Goal: Information Seeking & Learning: Learn about a topic

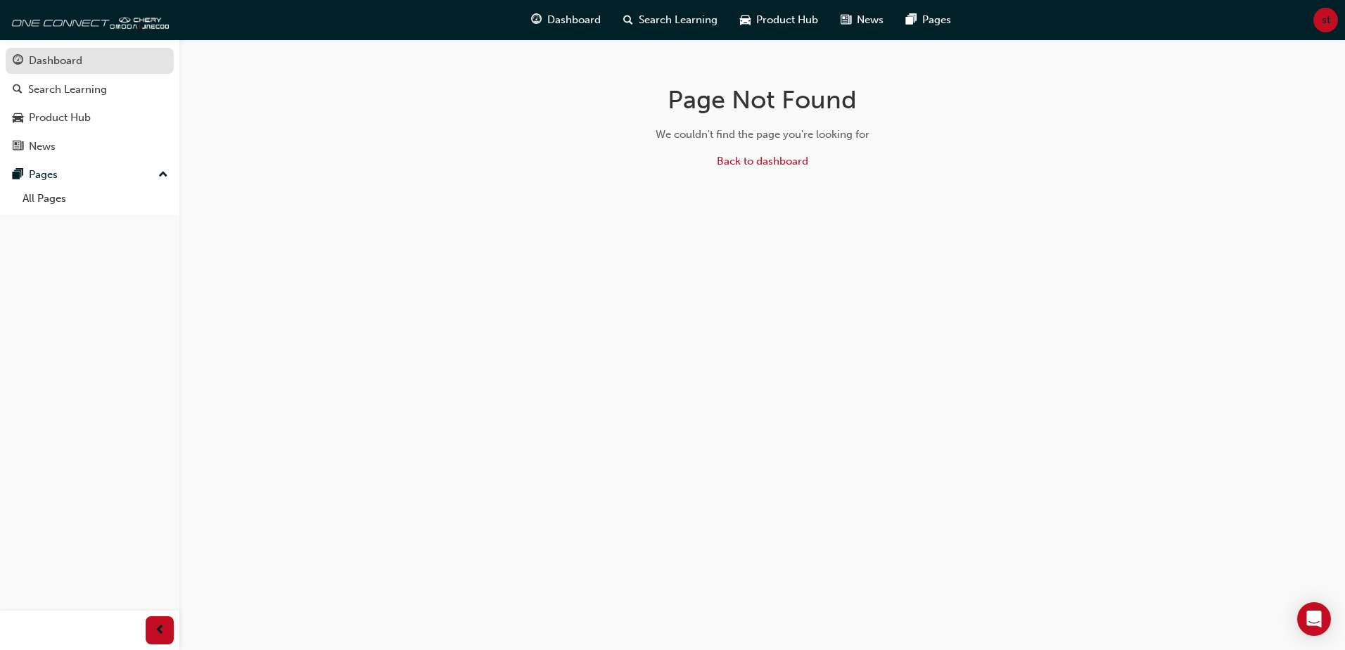
click at [82, 58] on div "Dashboard" at bounding box center [90, 61] width 154 height 18
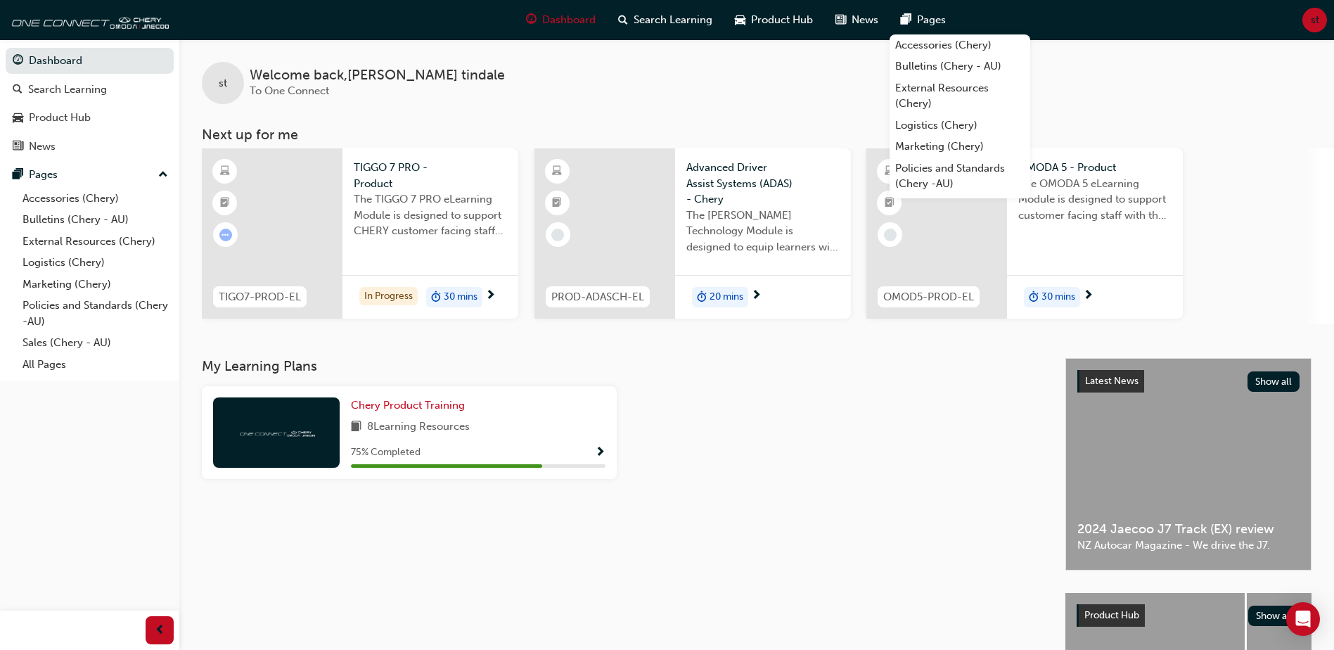
click at [442, 296] on div "30 mins" at bounding box center [454, 297] width 56 height 21
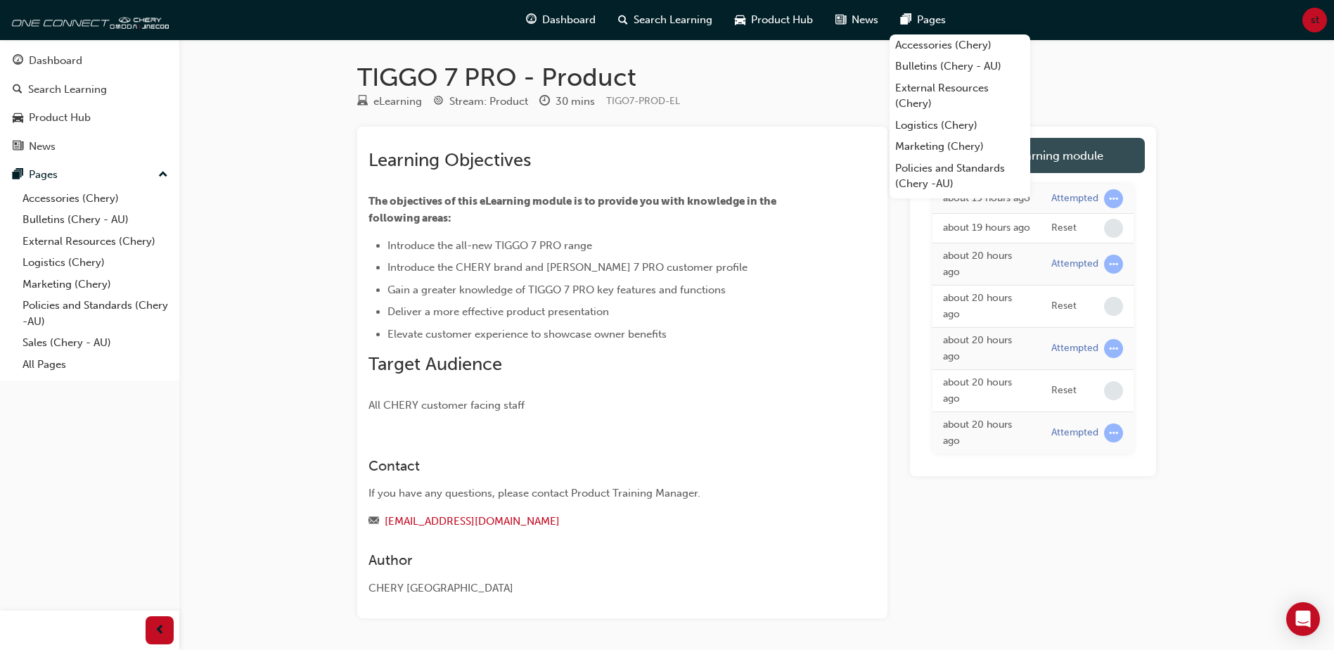
click at [1088, 158] on link "Launch eLearning module" at bounding box center [1033, 155] width 224 height 35
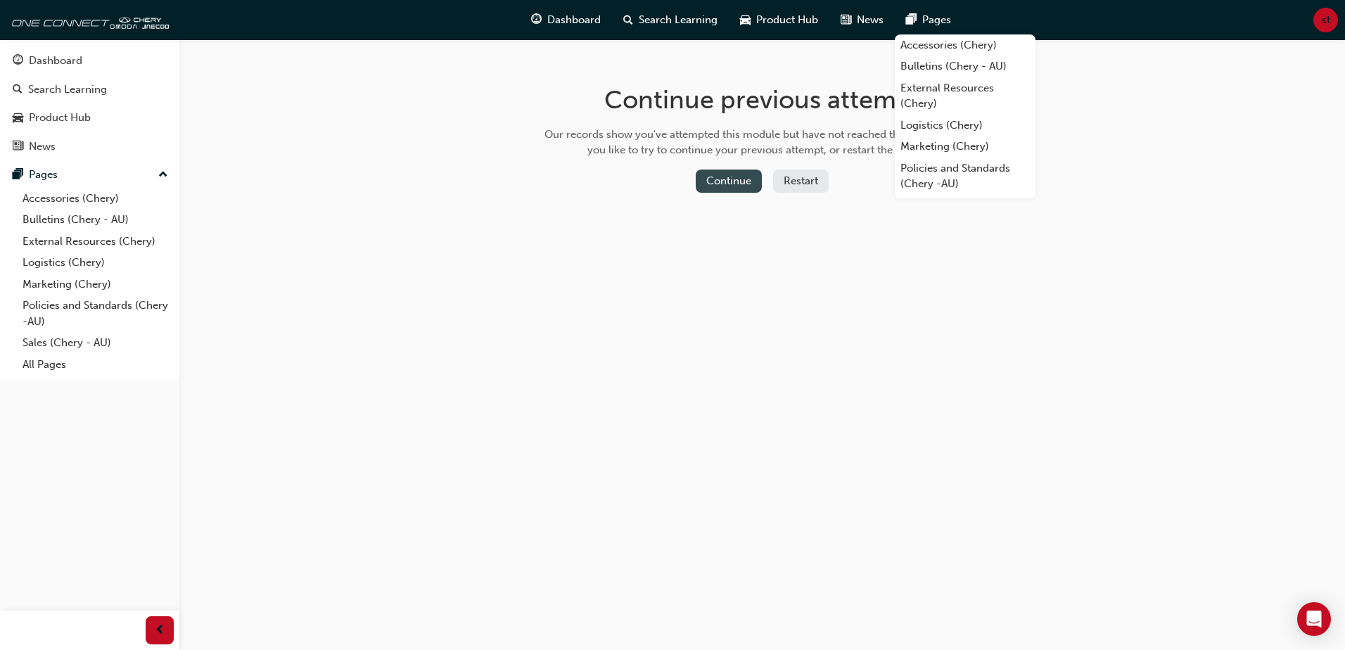
click at [726, 177] on button "Continue" at bounding box center [728, 180] width 66 height 23
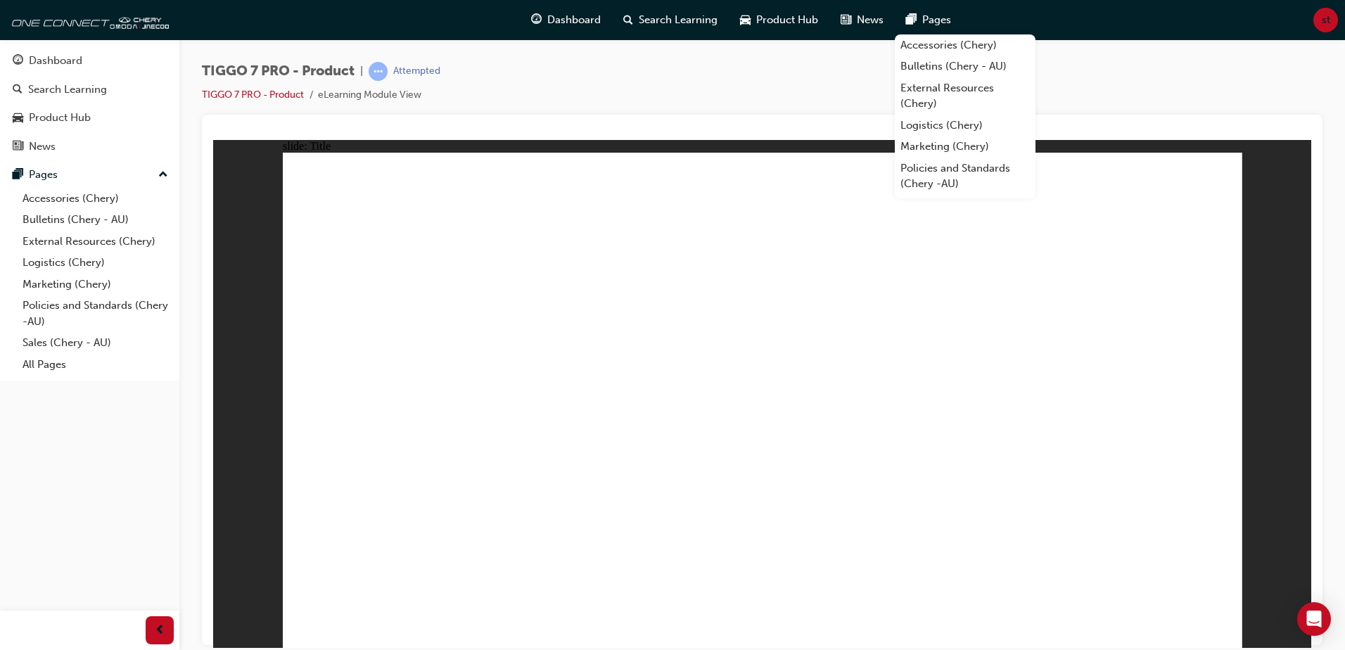
click at [598, 97] on div "TIGGO 7 PRO - Product | Attempted TIGGO 7 PRO - Product eLearning Module View" at bounding box center [762, 88] width 1120 height 53
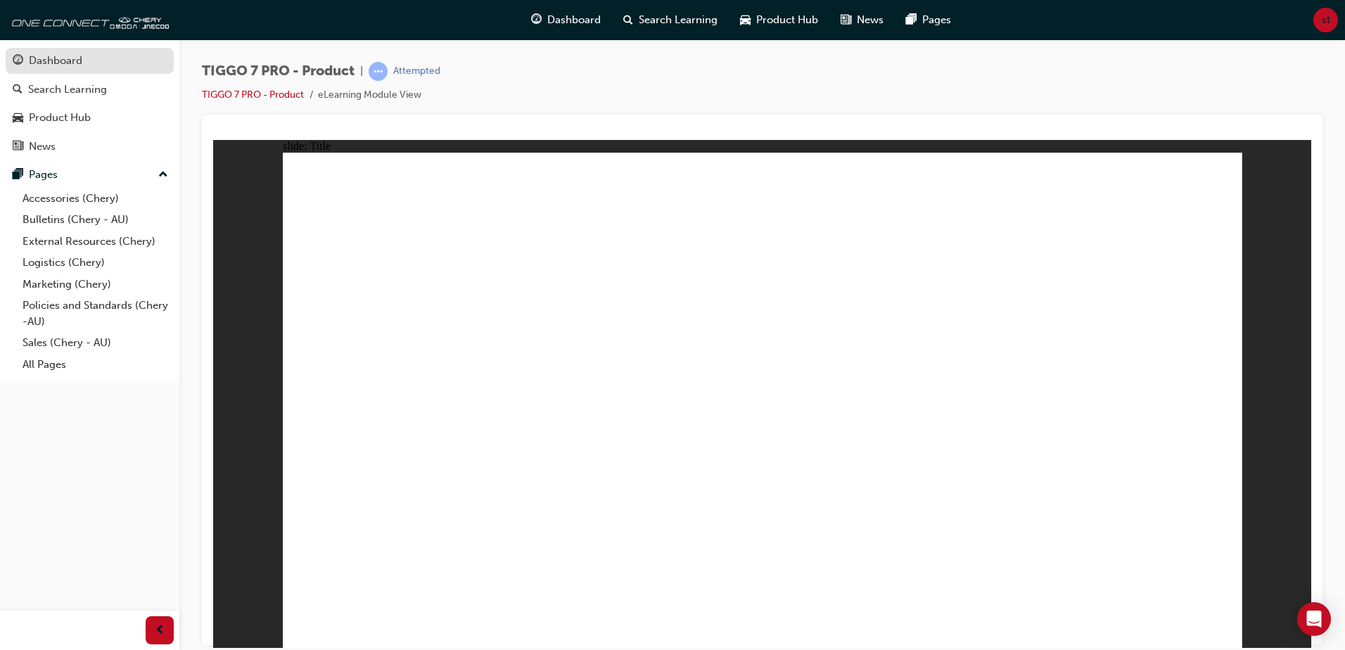
click at [46, 53] on div "Dashboard" at bounding box center [55, 61] width 53 height 16
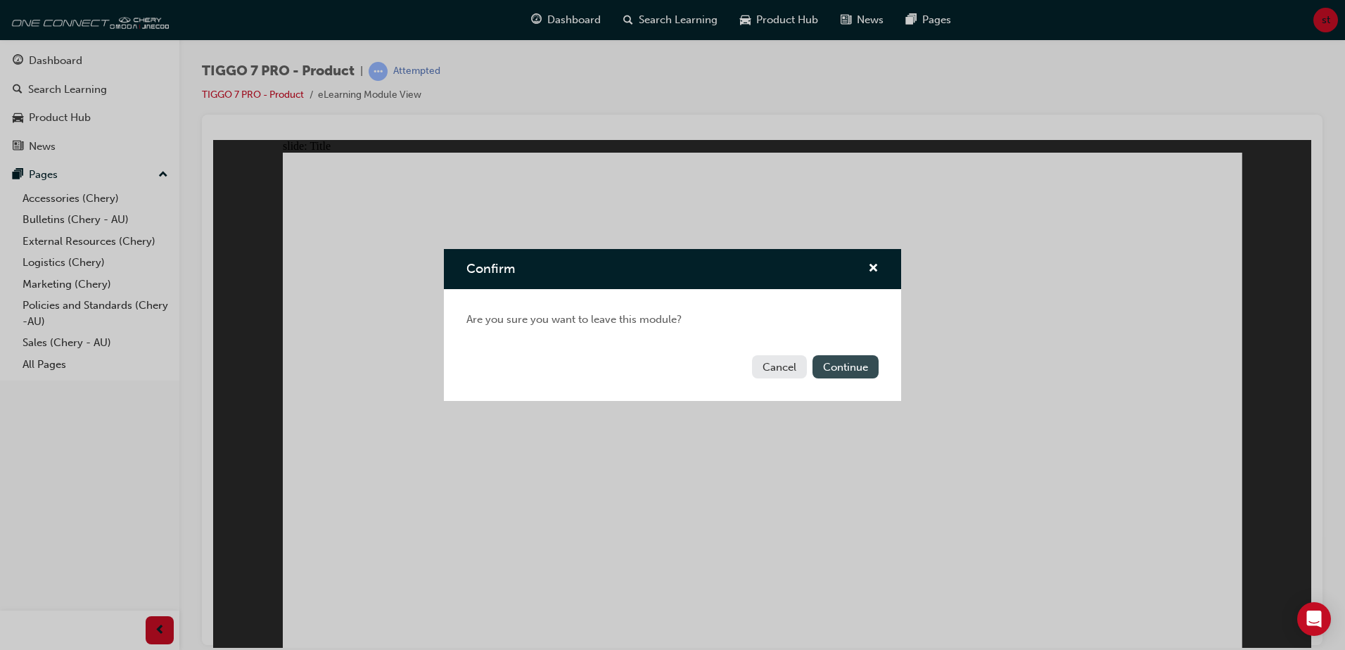
click at [850, 367] on button "Continue" at bounding box center [845, 366] width 66 height 23
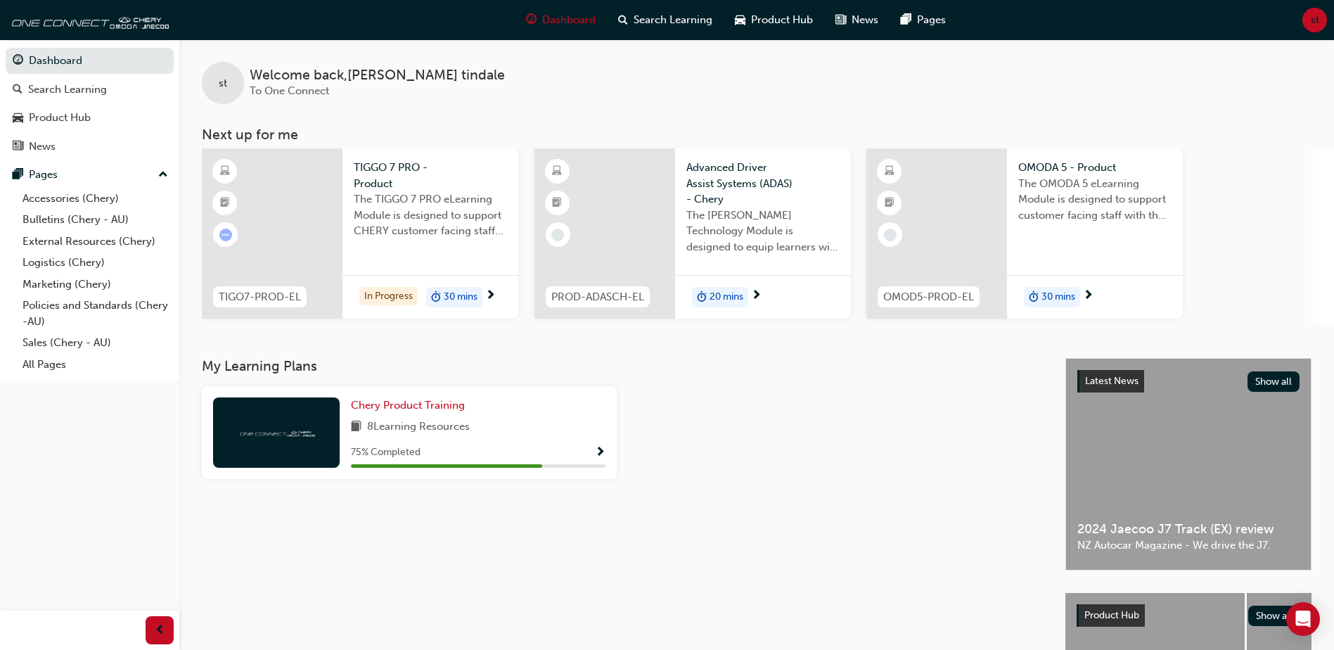
click at [1043, 301] on span "30 mins" at bounding box center [1058, 297] width 34 height 16
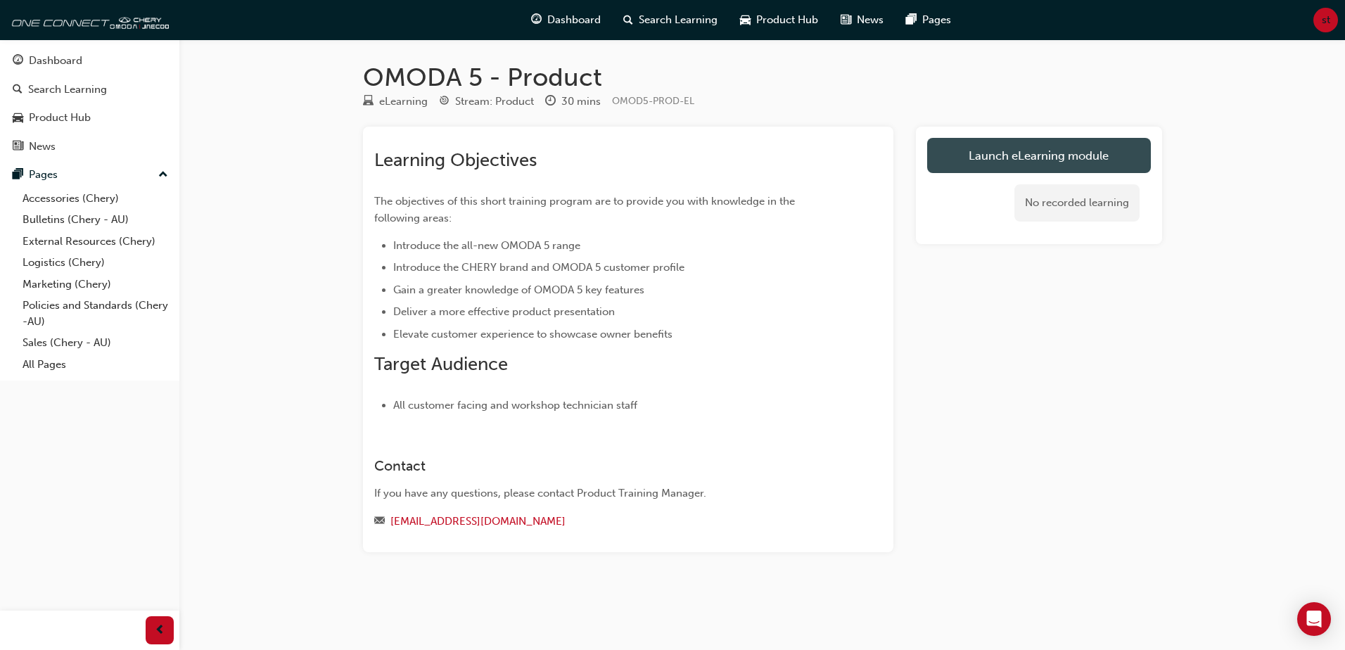
click at [1039, 156] on link "Launch eLearning module" at bounding box center [1039, 155] width 224 height 35
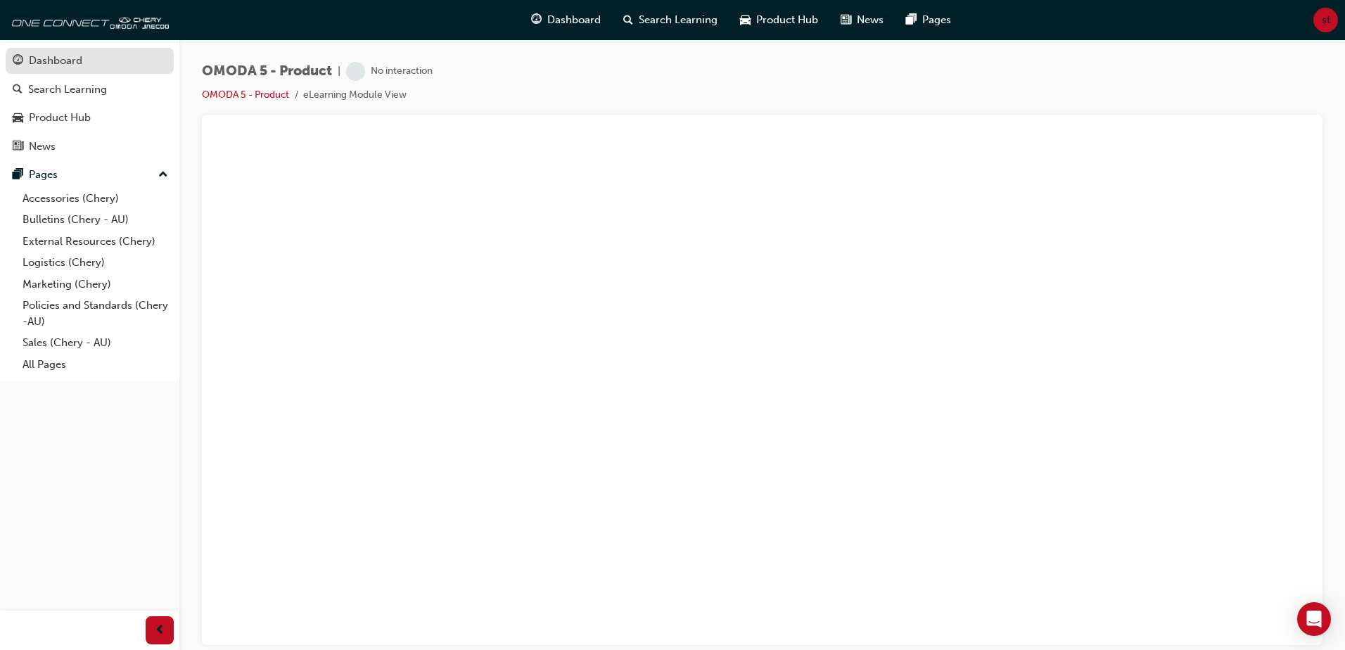
click at [53, 57] on div "Dashboard" at bounding box center [55, 61] width 53 height 16
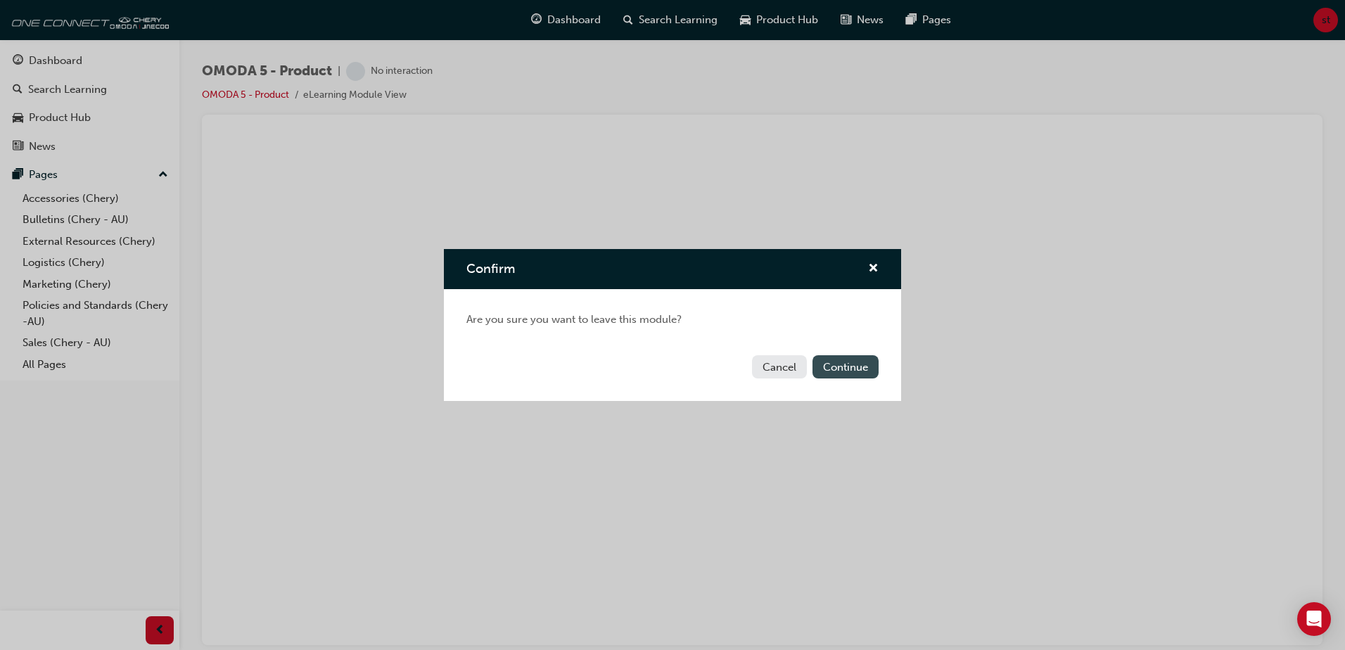
click at [850, 367] on button "Continue" at bounding box center [845, 366] width 66 height 23
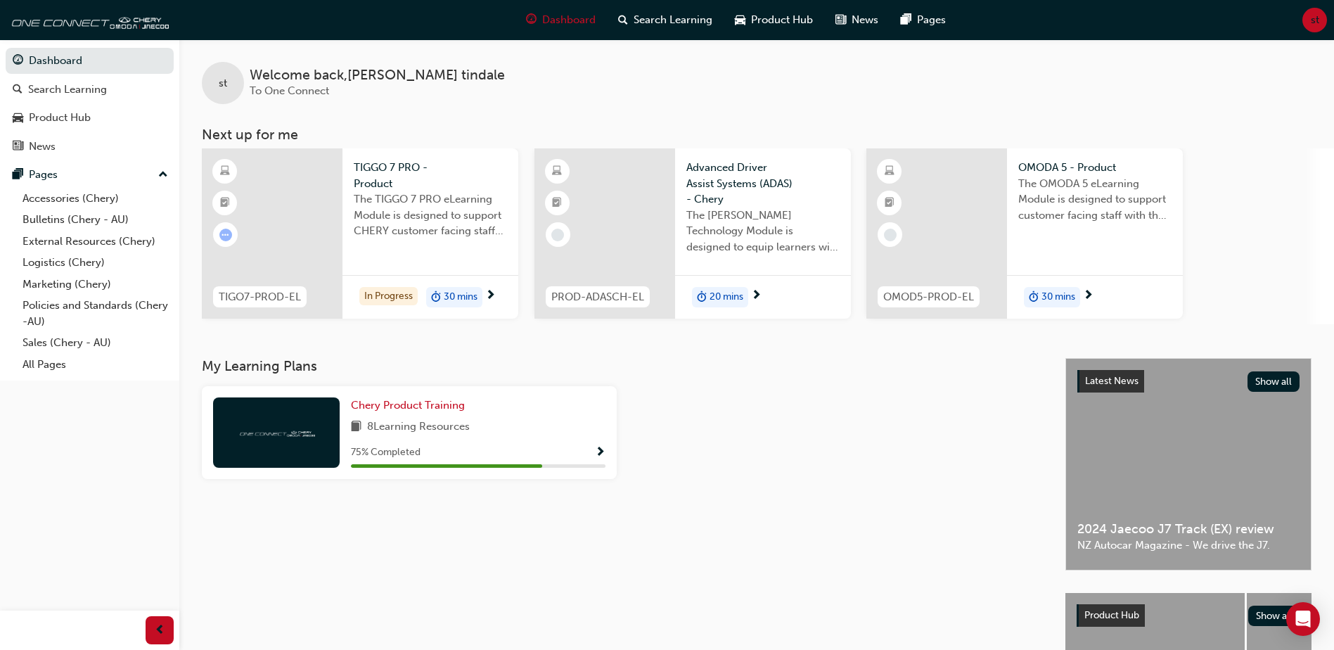
click at [718, 298] on span "20 mins" at bounding box center [727, 297] width 34 height 16
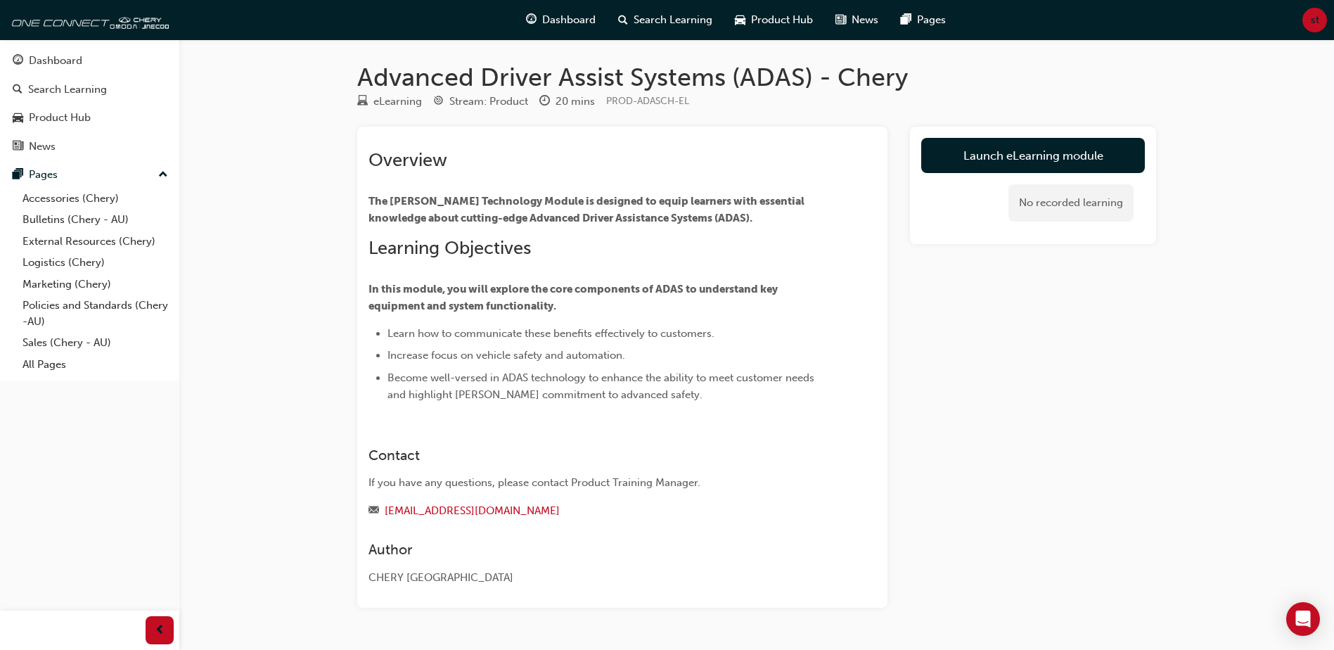
click at [1020, 158] on link "Launch eLearning module" at bounding box center [1033, 155] width 224 height 35
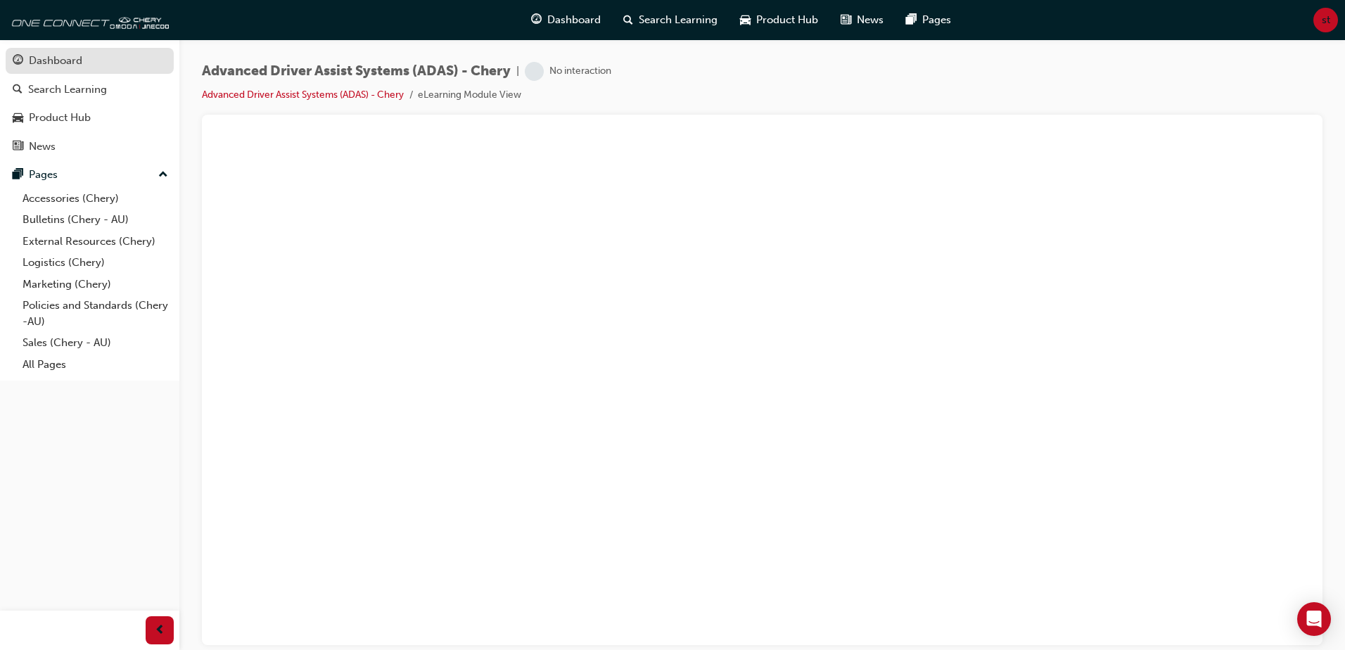
click at [41, 56] on div "Dashboard" at bounding box center [55, 61] width 53 height 16
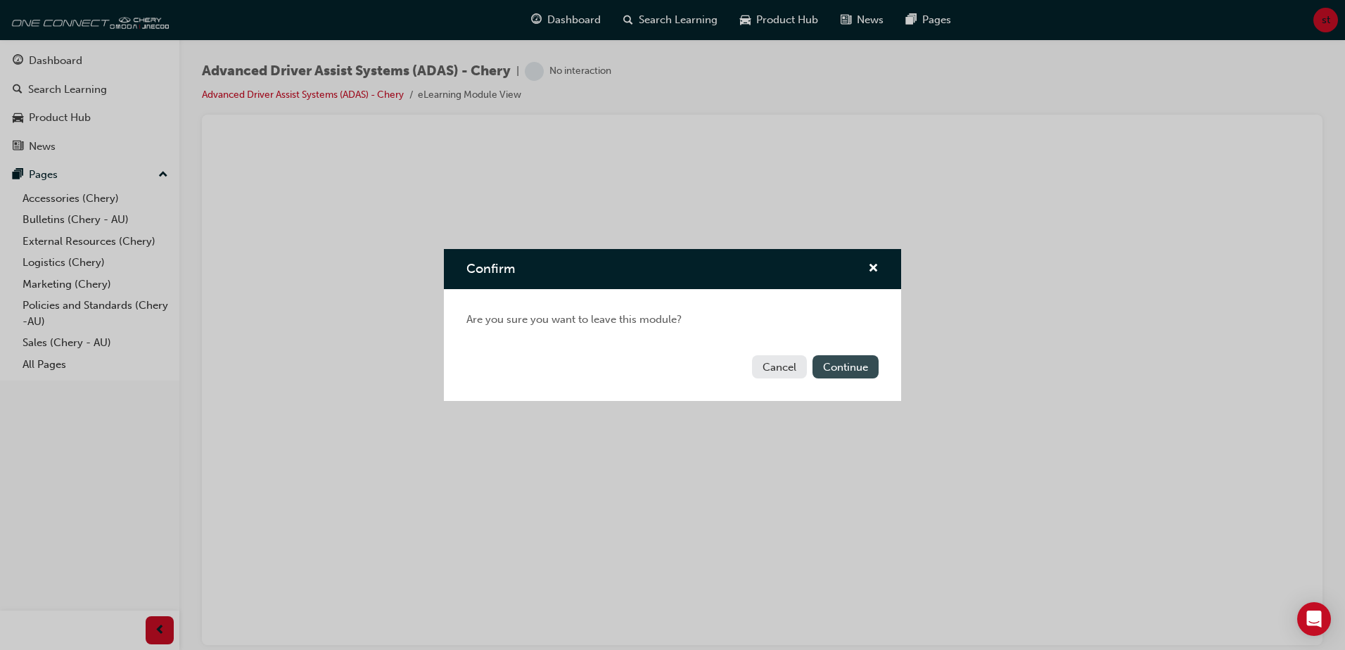
click at [859, 370] on button "Continue" at bounding box center [845, 366] width 66 height 23
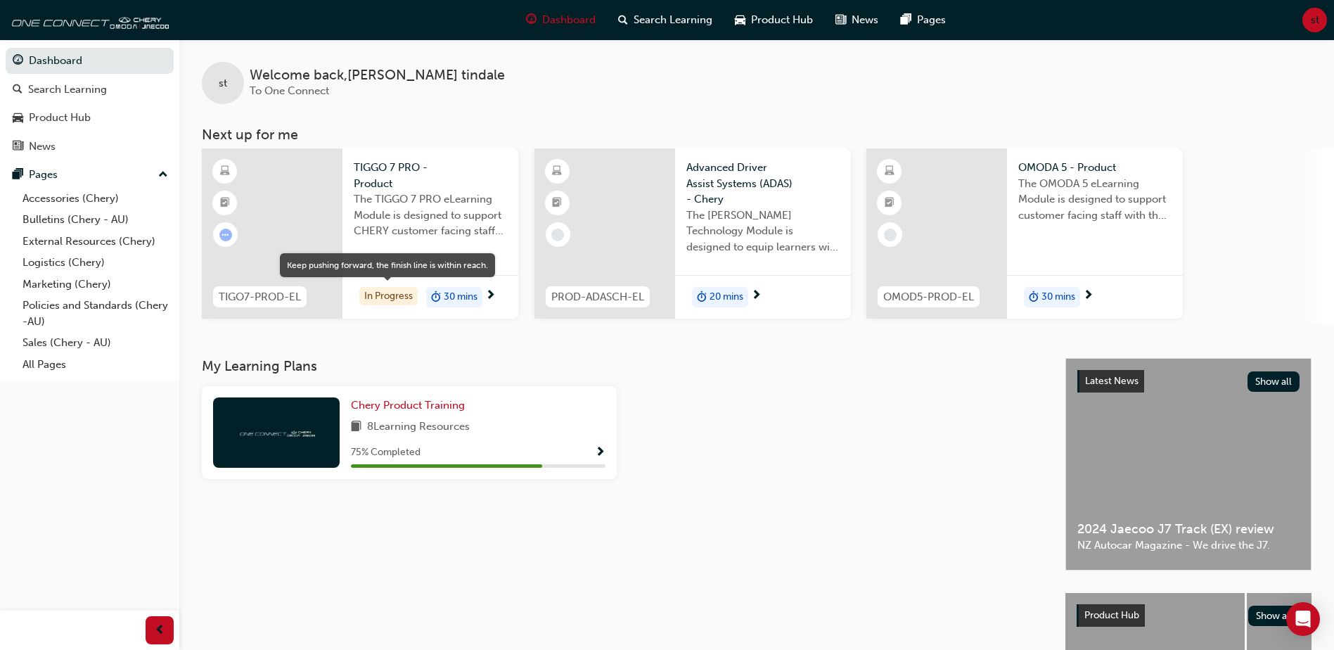
click at [387, 289] on div "In Progress" at bounding box center [388, 296] width 58 height 19
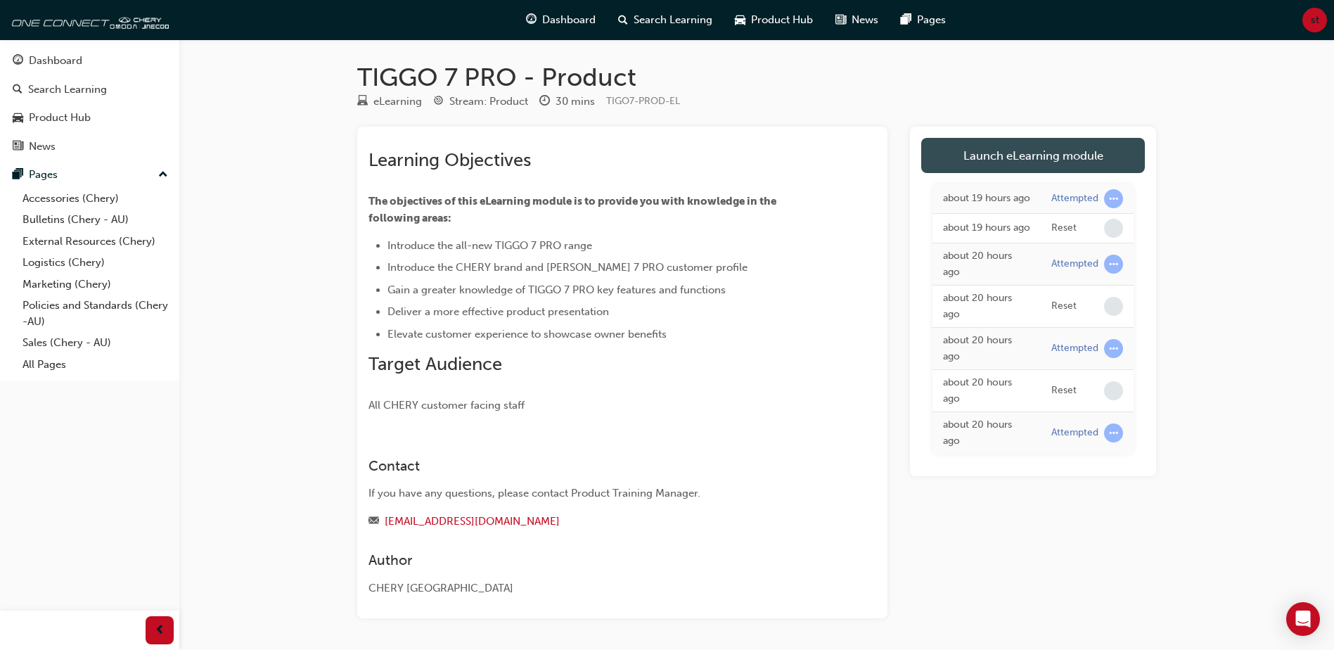
click at [1018, 165] on link "Launch eLearning module" at bounding box center [1033, 155] width 224 height 35
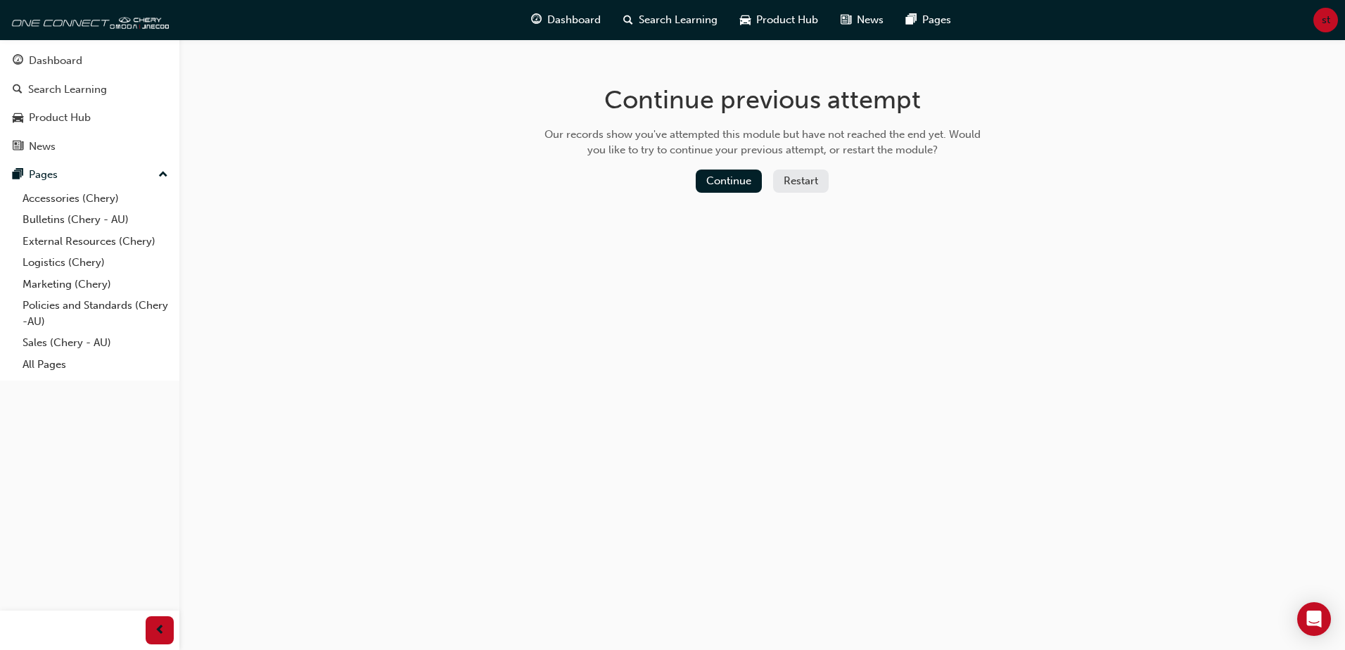
click at [805, 184] on button "Restart" at bounding box center [801, 180] width 56 height 23
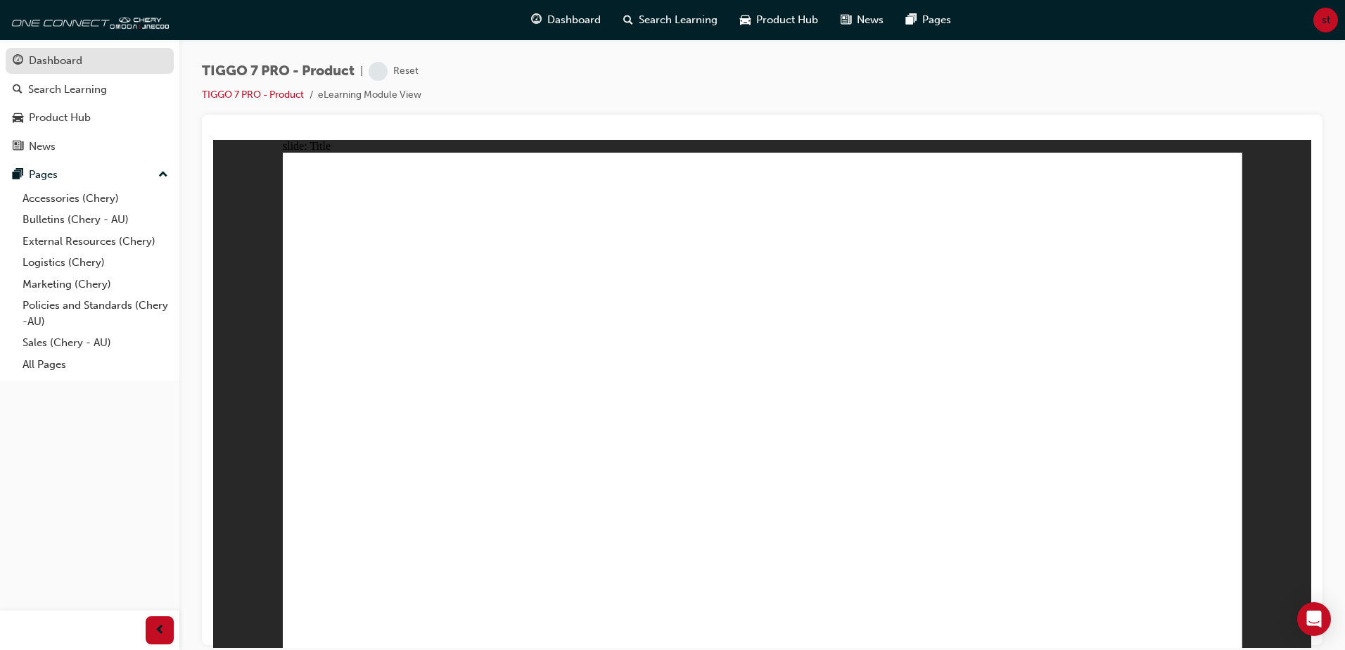
click at [77, 60] on div "Dashboard" at bounding box center [55, 61] width 53 height 16
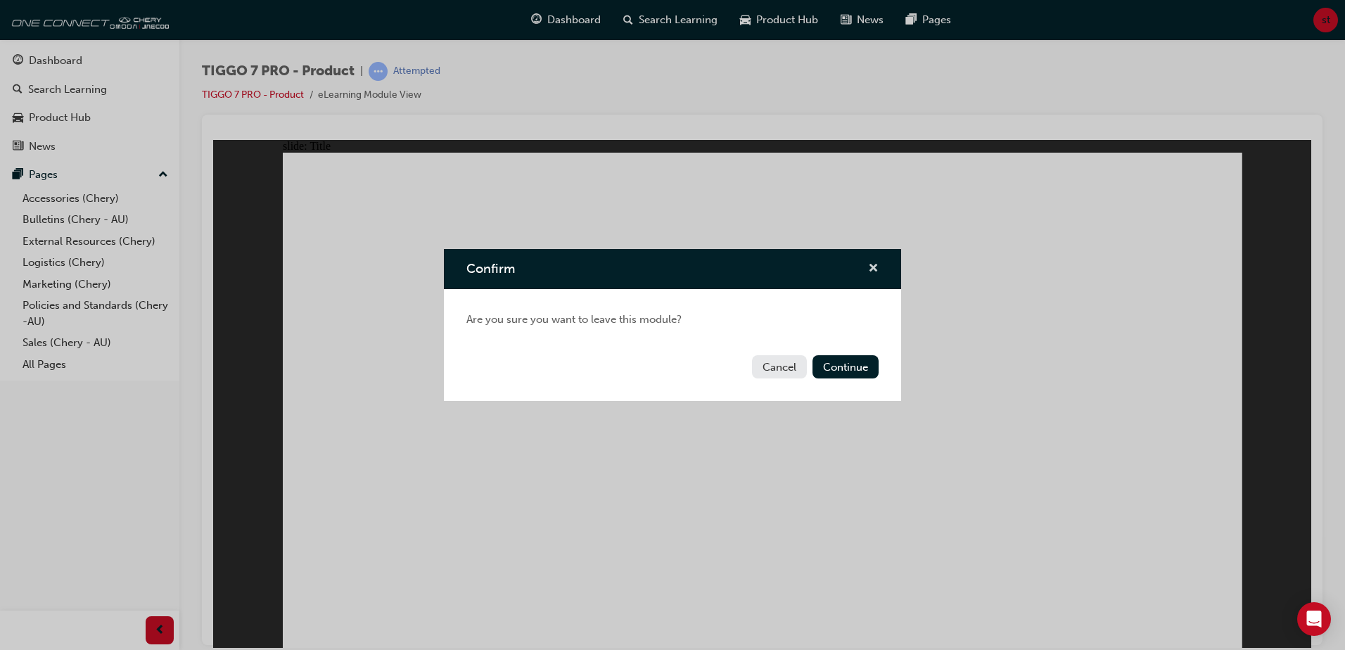
drag, startPoint x: 870, startPoint y: 269, endPoint x: 636, endPoint y: 134, distance: 270.0
click at [870, 269] on span "cross-icon" at bounding box center [873, 269] width 11 height 13
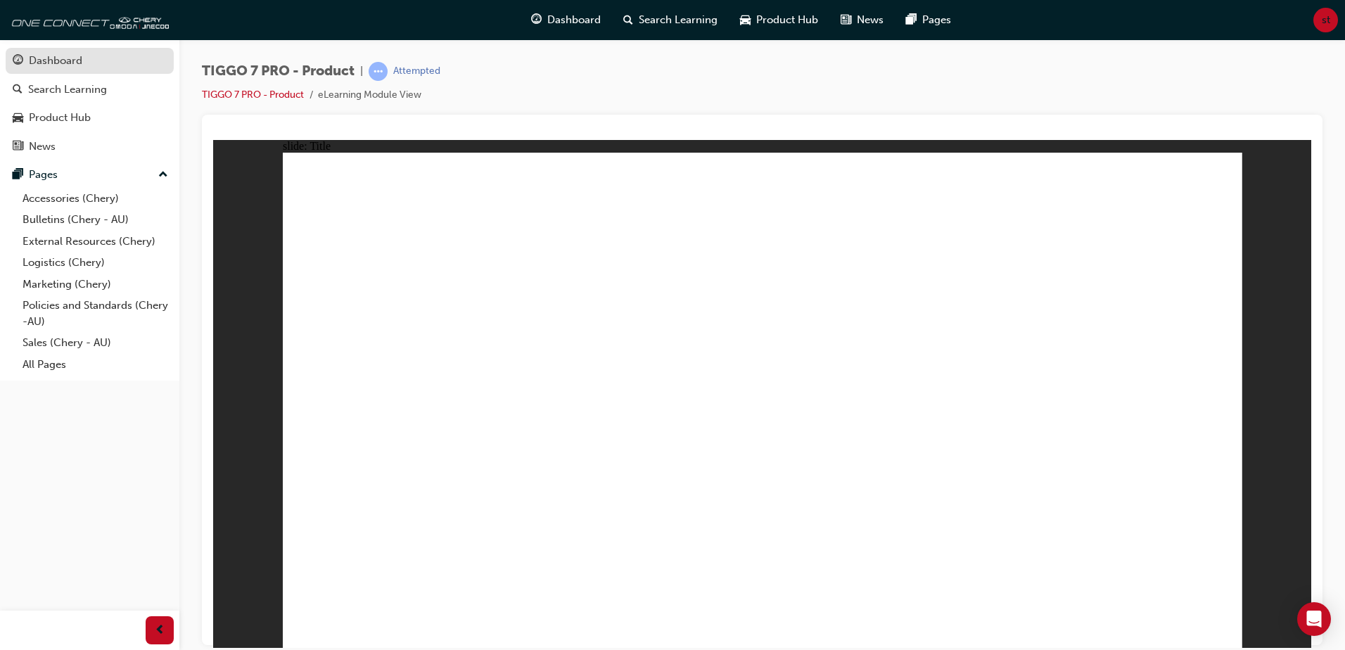
click at [86, 59] on div "Dashboard" at bounding box center [90, 61] width 154 height 18
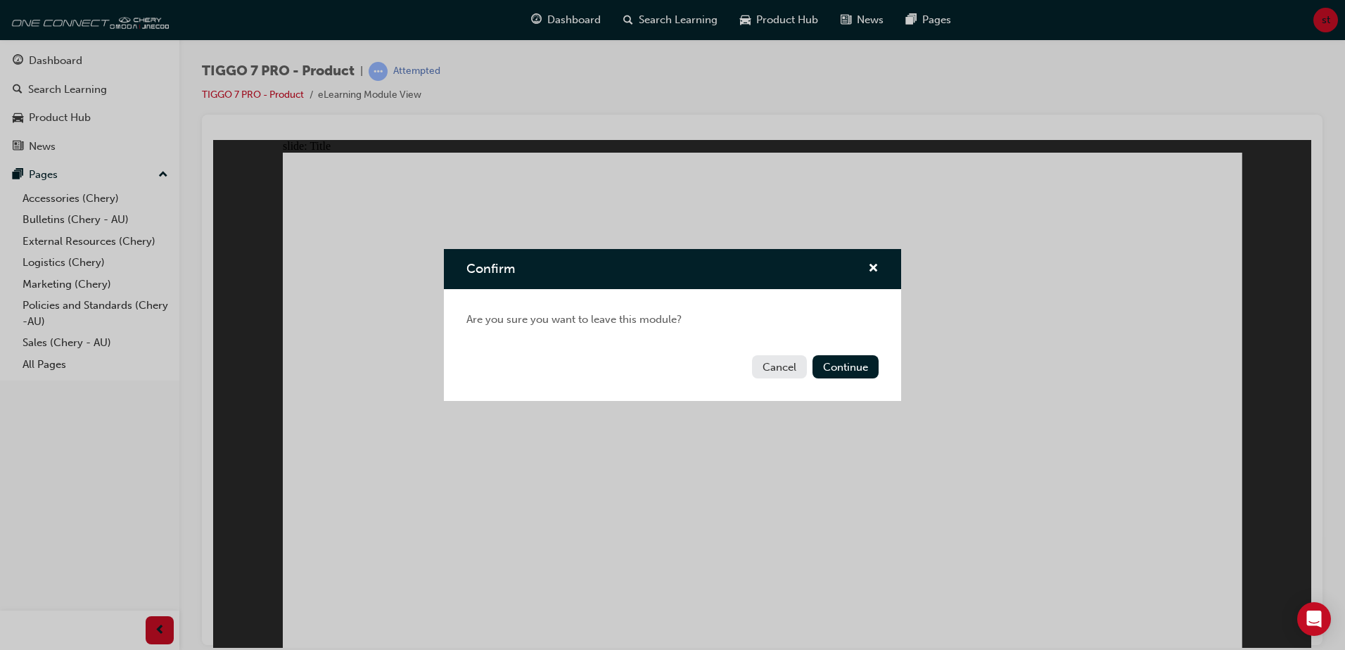
click at [767, 364] on button "Cancel" at bounding box center [779, 366] width 55 height 23
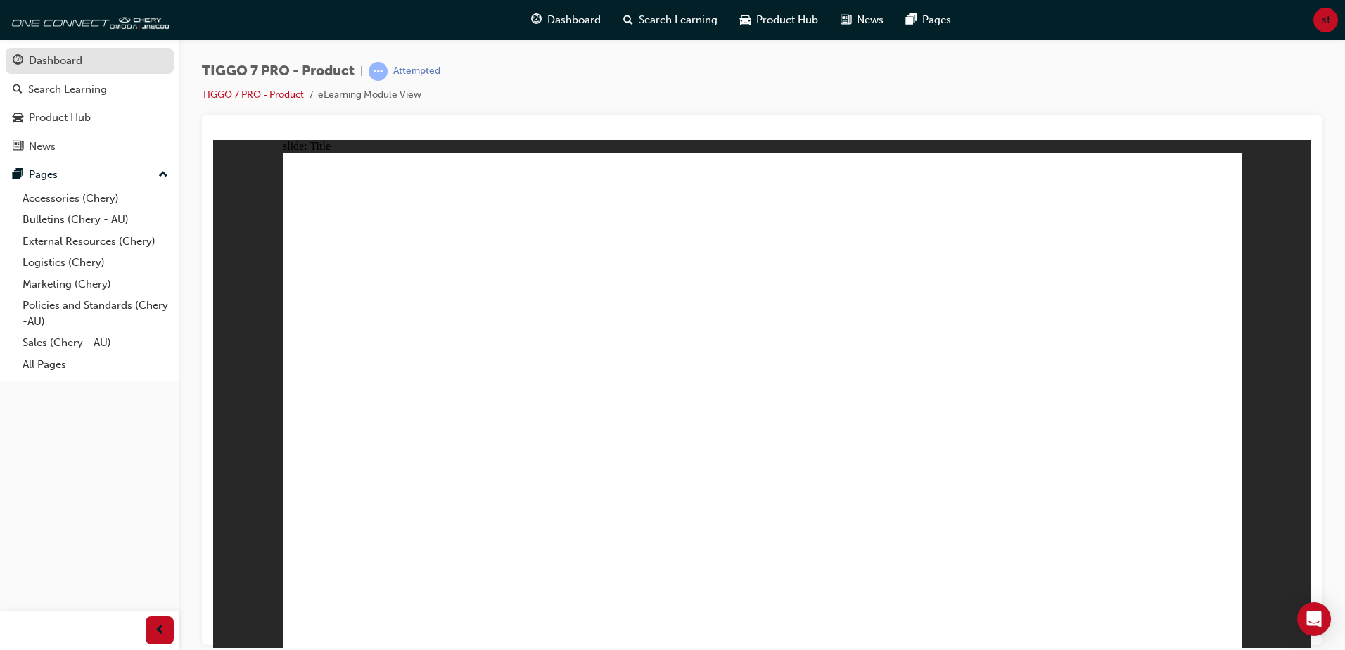
click at [77, 58] on div "Dashboard" at bounding box center [55, 61] width 53 height 16
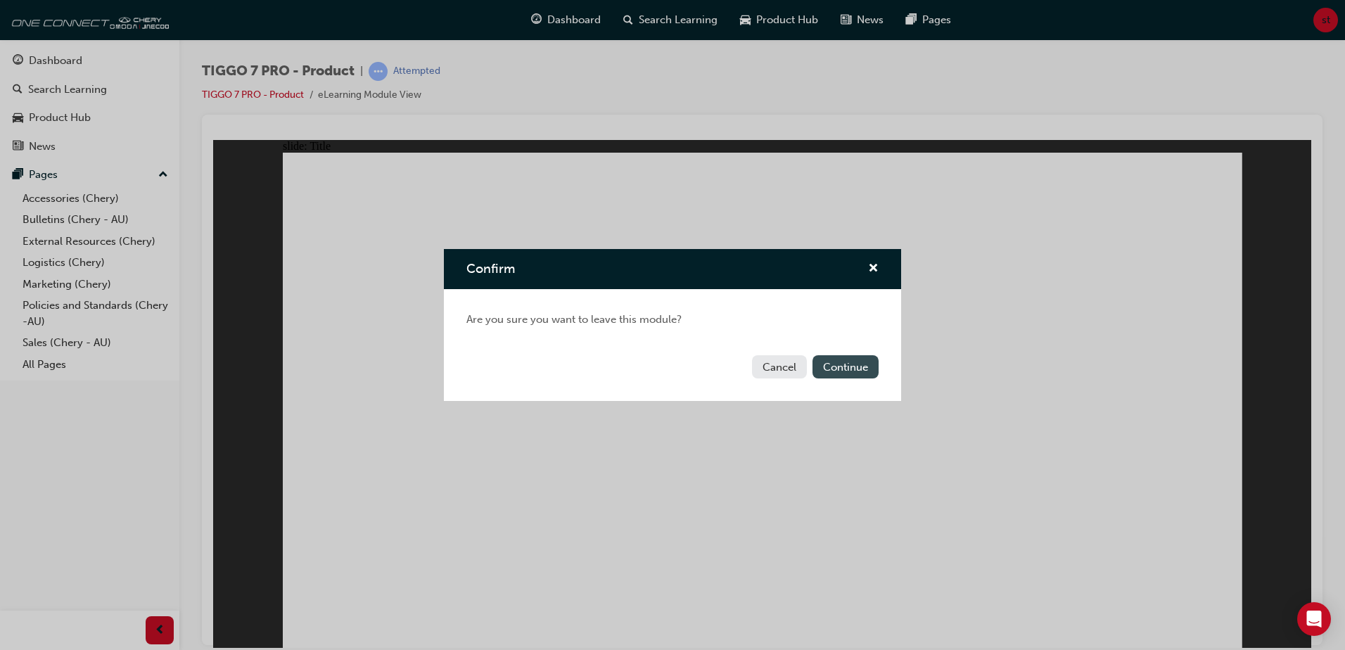
click at [852, 376] on button "Continue" at bounding box center [845, 366] width 66 height 23
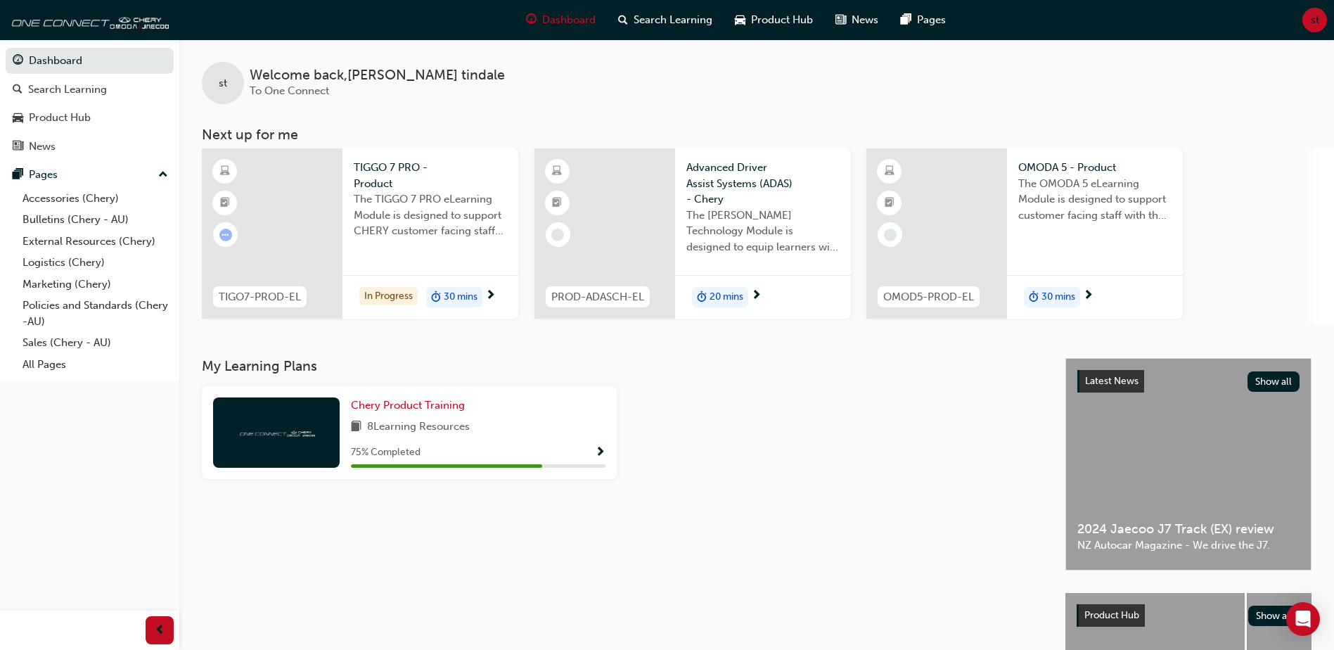
click at [457, 293] on span "30 mins" at bounding box center [461, 297] width 34 height 16
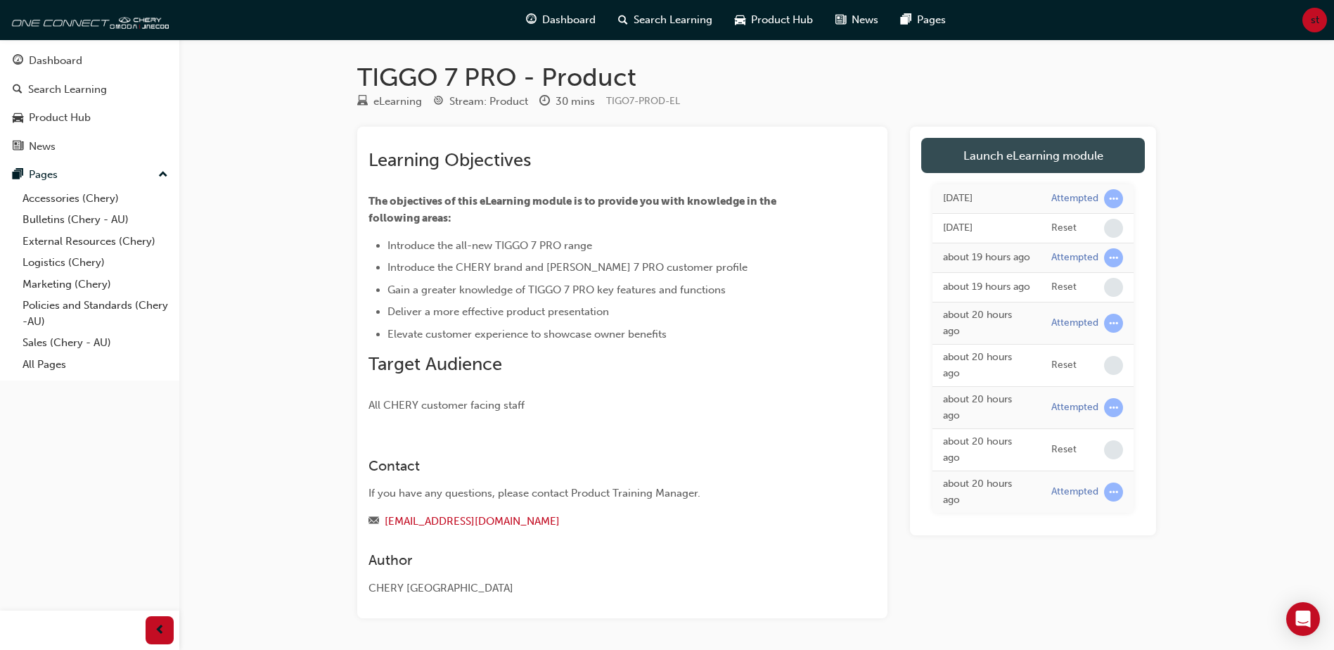
click at [1075, 166] on link "Launch eLearning module" at bounding box center [1033, 155] width 224 height 35
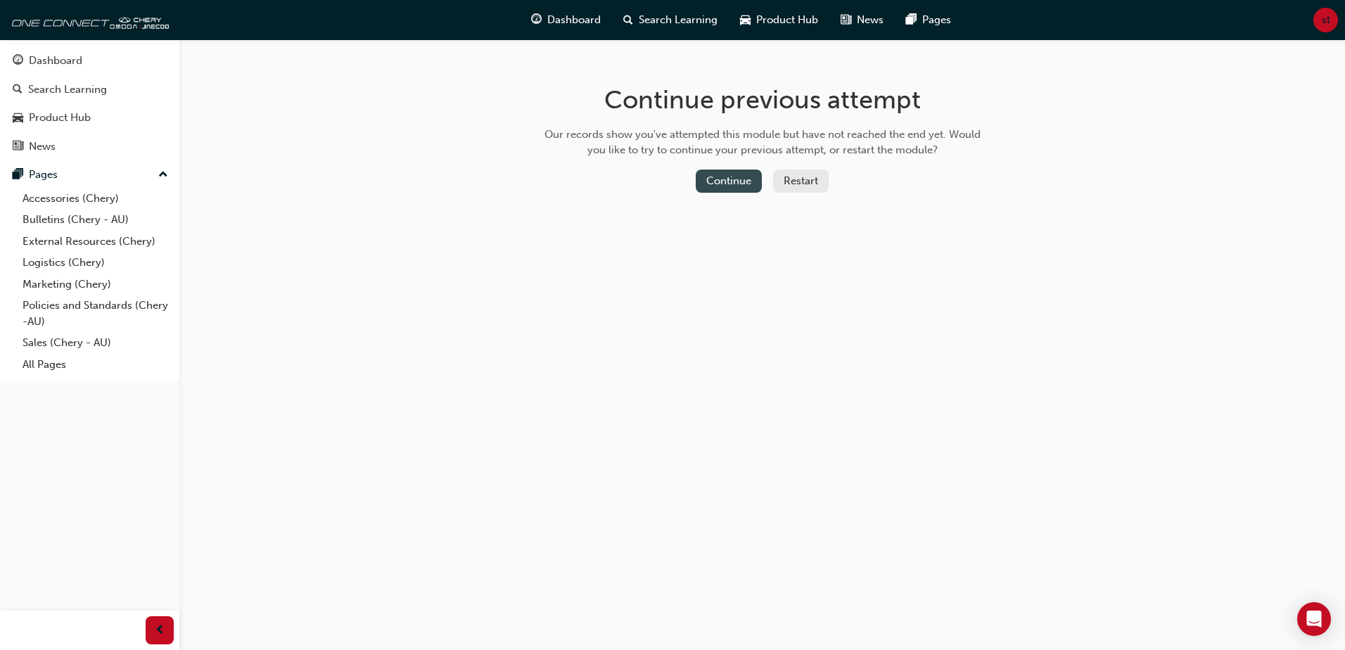
click at [703, 184] on button "Continue" at bounding box center [728, 180] width 66 height 23
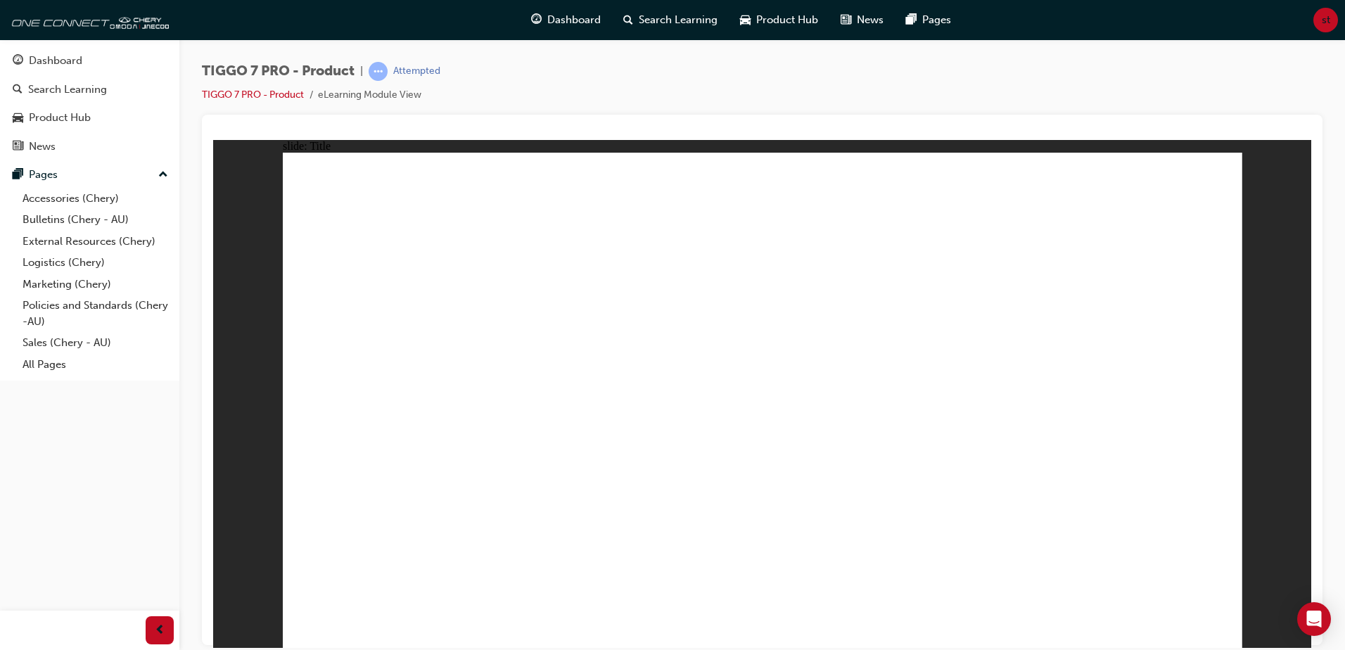
click at [117, 63] on div "Dashboard" at bounding box center [90, 61] width 154 height 18
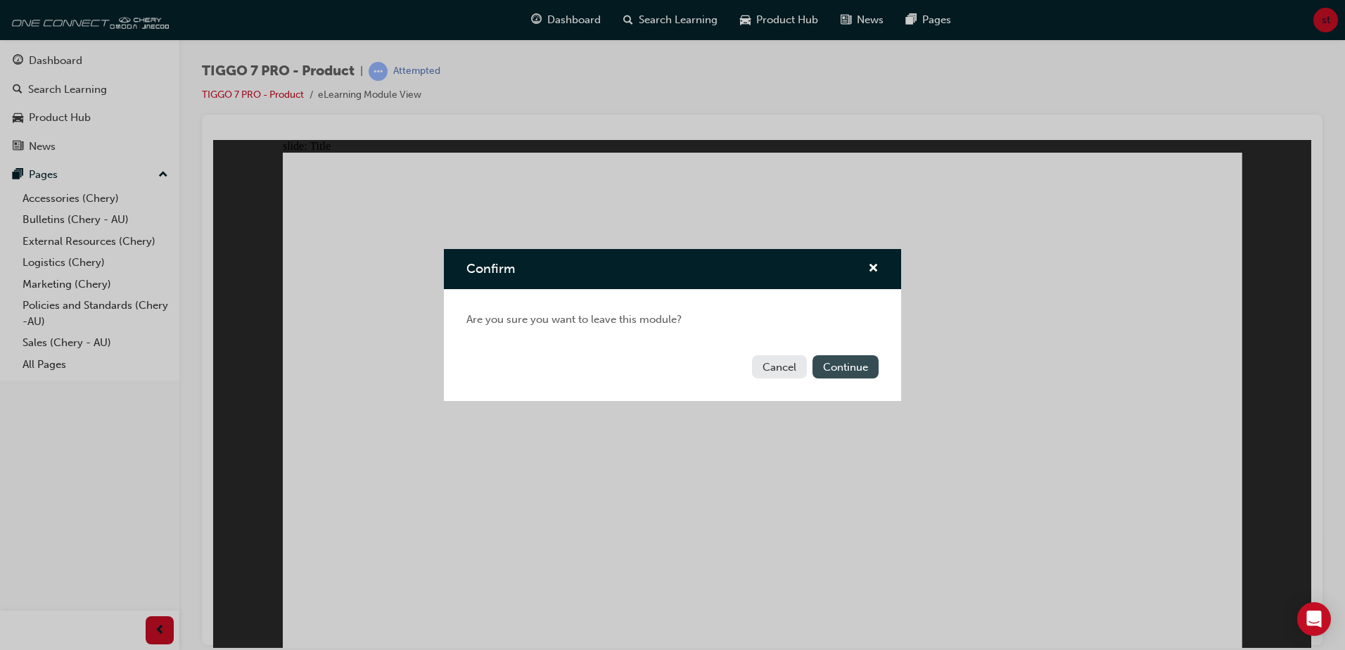
click at [850, 368] on button "Continue" at bounding box center [845, 366] width 66 height 23
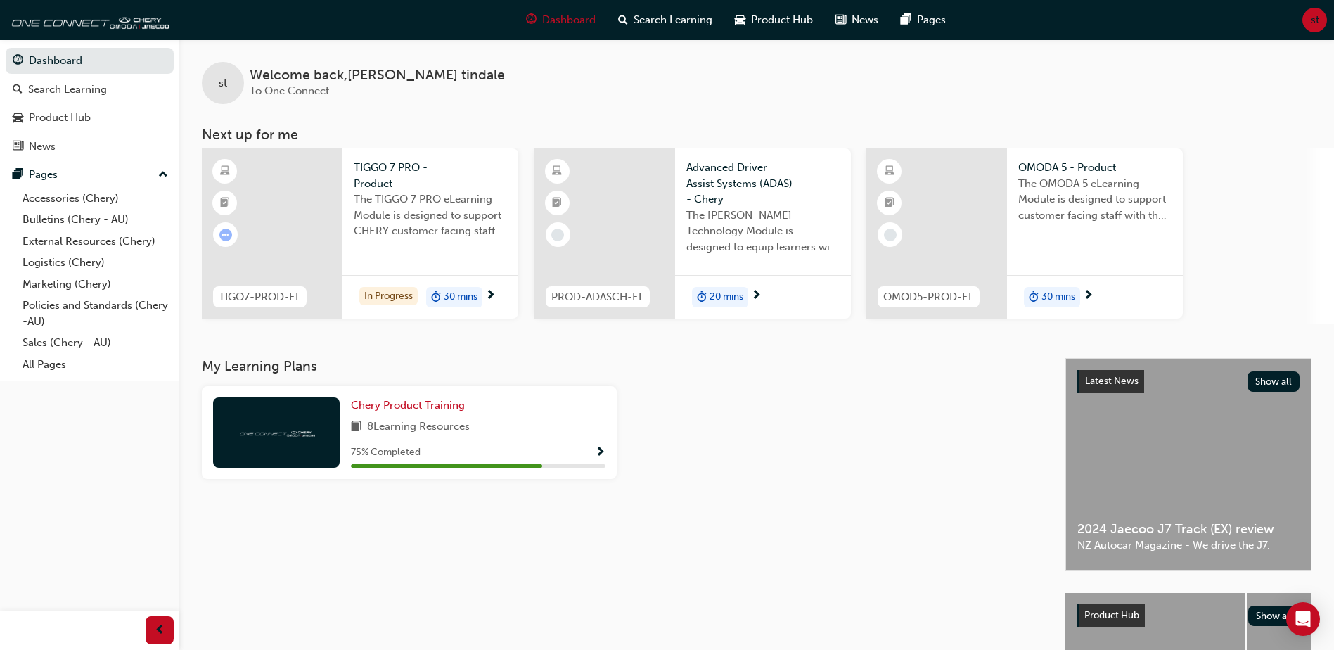
click at [1056, 293] on span "30 mins" at bounding box center [1058, 297] width 34 height 16
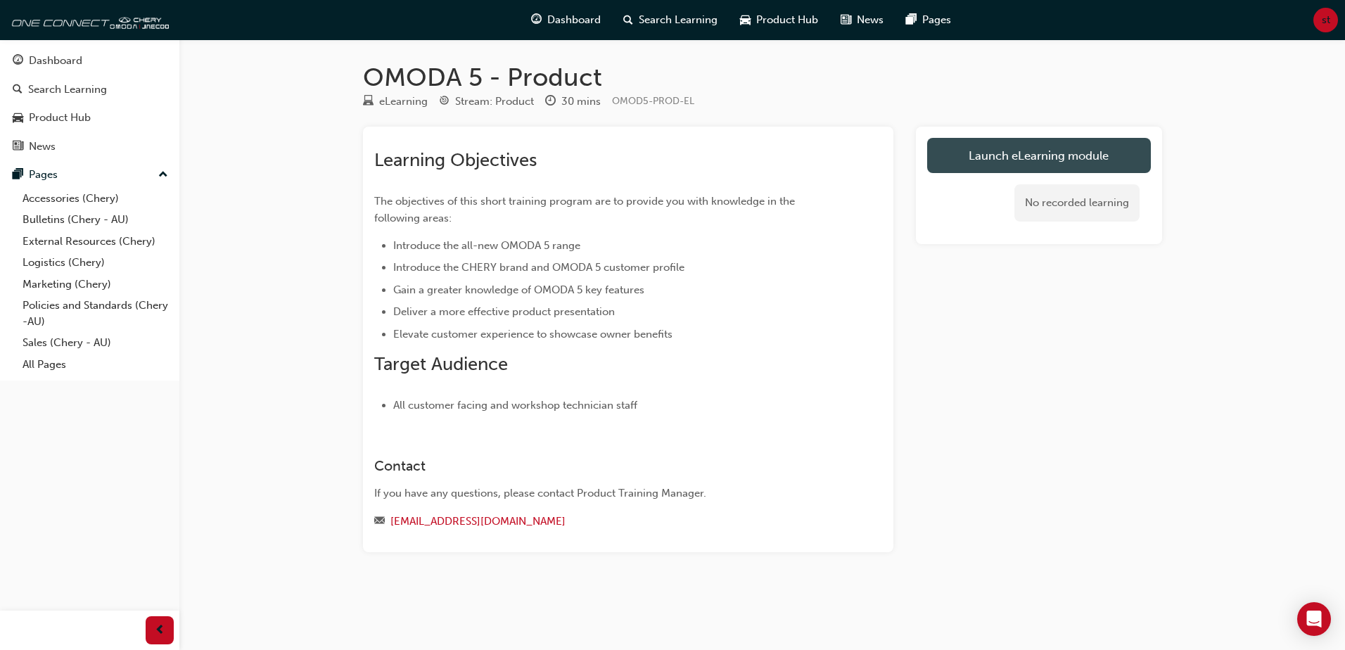
click at [1051, 148] on link "Launch eLearning module" at bounding box center [1039, 155] width 224 height 35
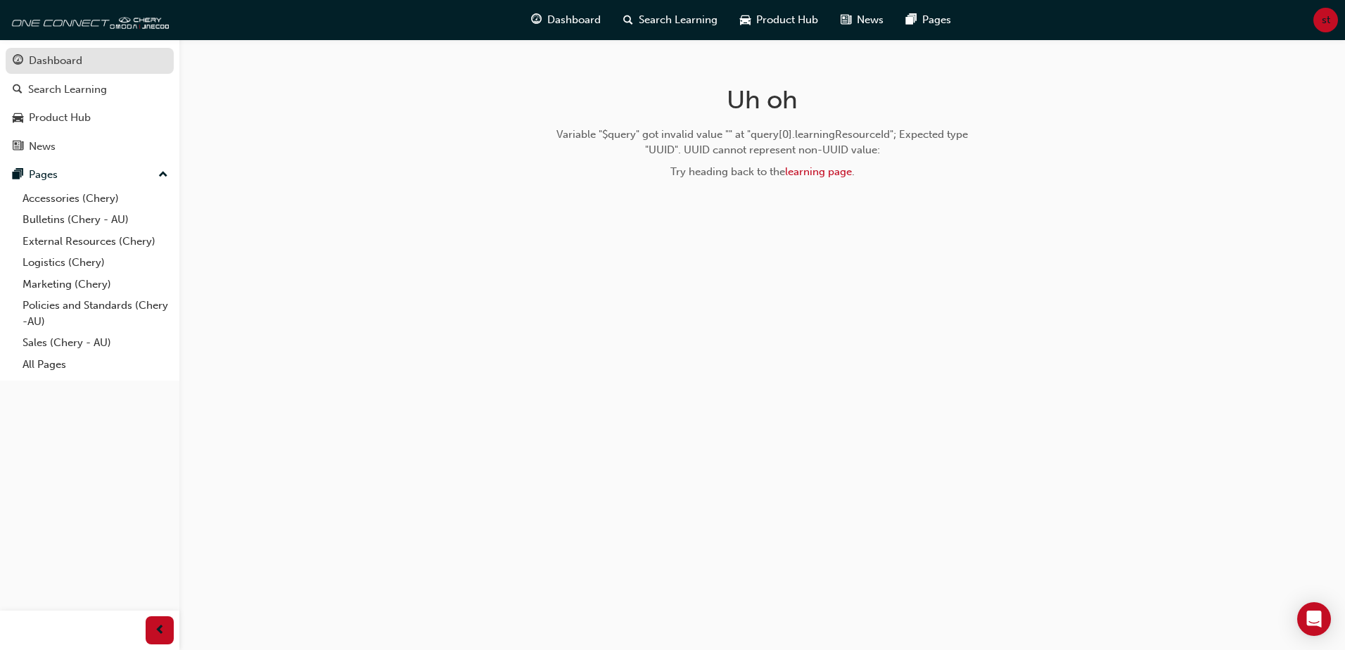
click at [55, 62] on div "Dashboard" at bounding box center [55, 61] width 53 height 16
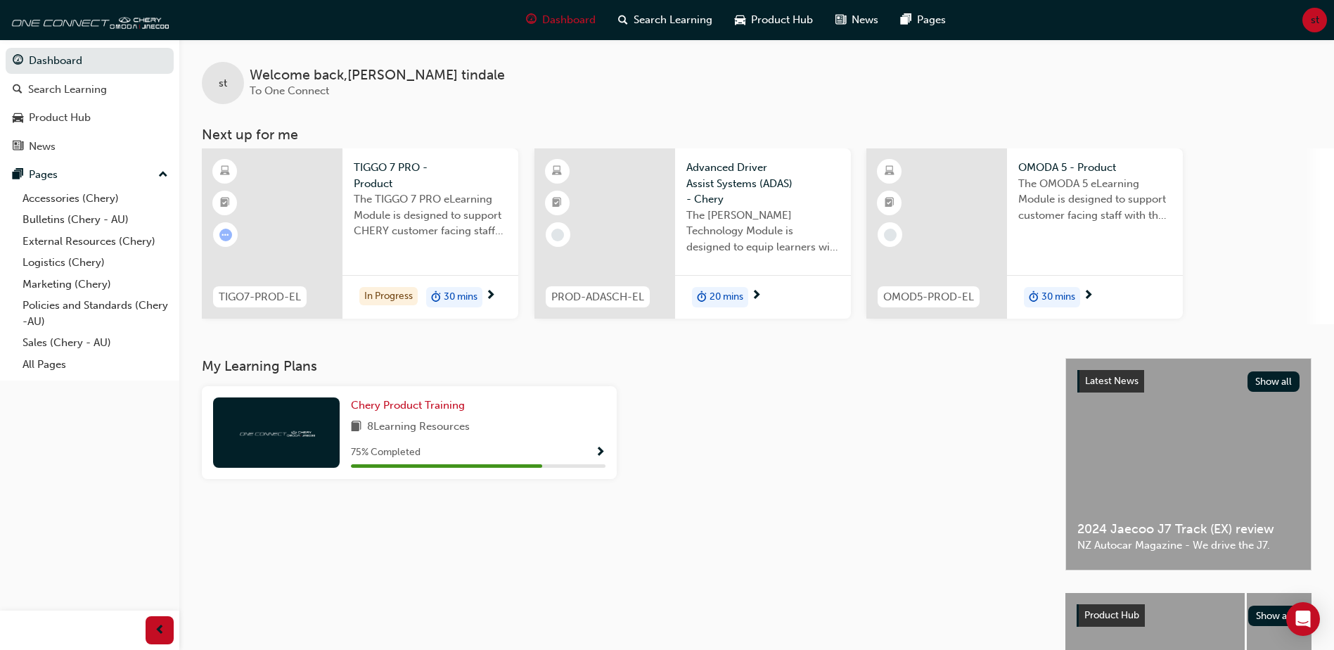
click at [424, 228] on span "The TIGGO 7 PRO eLearning Module is designed to support CHERY customer facing s…" at bounding box center [430, 215] width 153 height 48
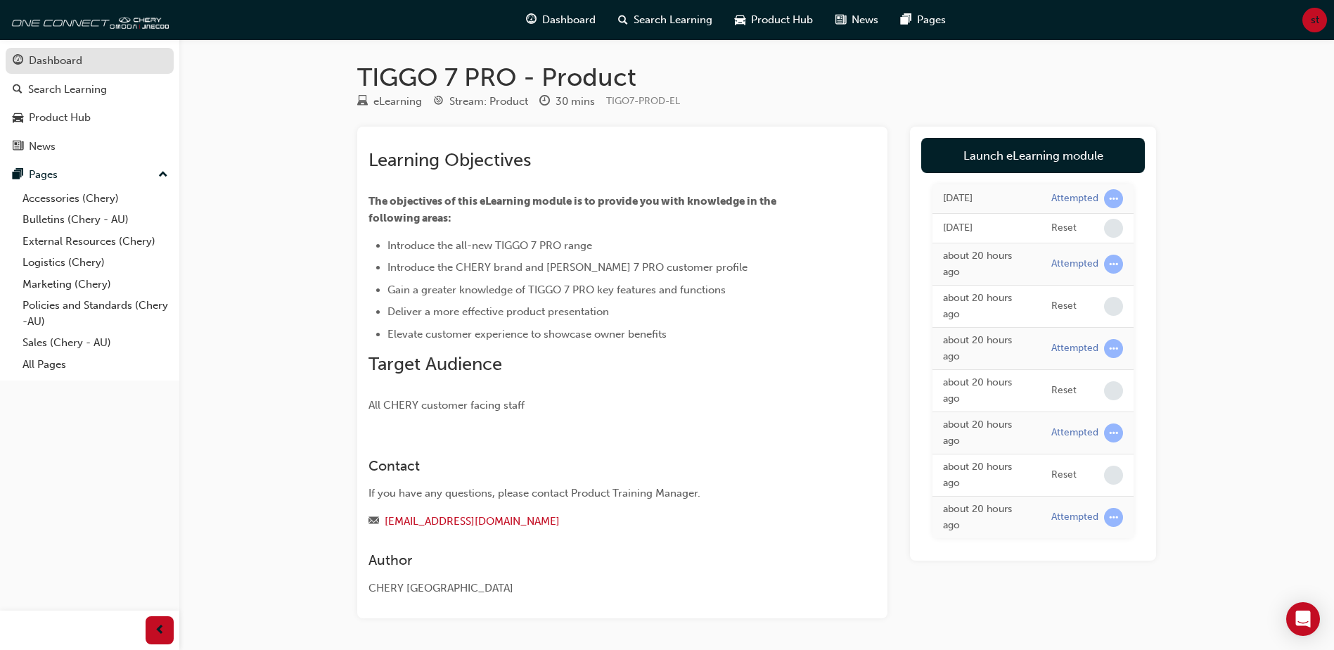
click at [67, 62] on div "Dashboard" at bounding box center [55, 61] width 53 height 16
